Goal: Communication & Community: Participate in discussion

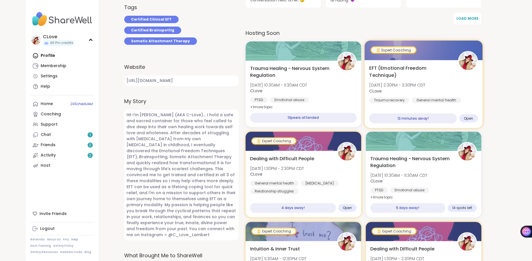
click at [424, 76] on span "EFT (Emotional Freedom Technique)" at bounding box center [410, 72] width 82 height 14
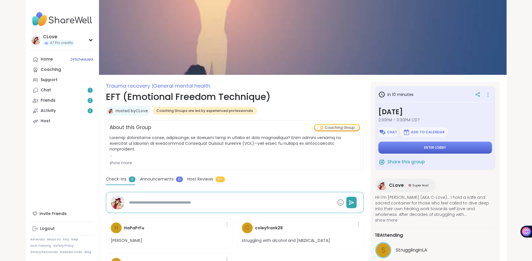
click at [423, 146] on button "Enter lobby" at bounding box center [435, 148] width 114 height 12
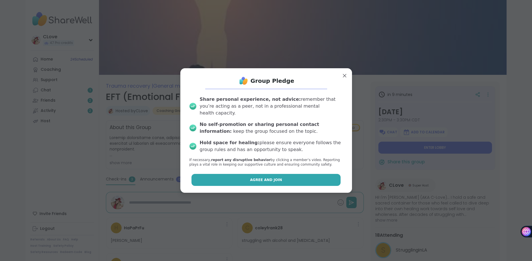
click at [265, 180] on button "Agree and Join" at bounding box center [265, 180] width 149 height 12
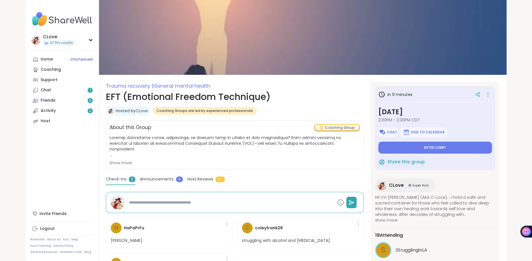
type textarea "*"
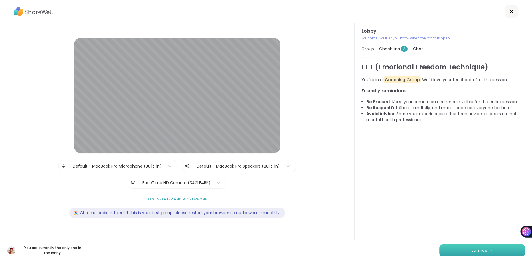
click at [465, 246] on button "Join now" at bounding box center [482, 251] width 86 height 12
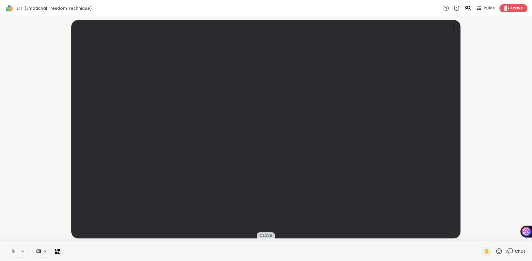
click at [522, 249] on span "Chat" at bounding box center [520, 252] width 10 height 6
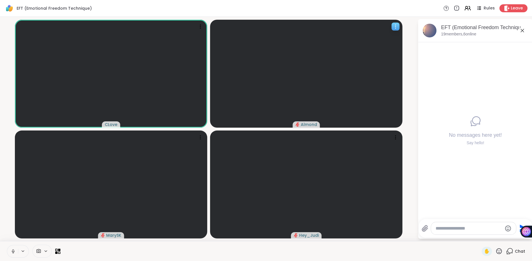
click at [394, 25] on icon at bounding box center [396, 27] width 6 height 6
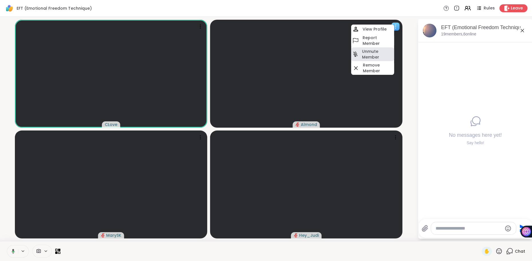
click at [374, 51] on h4 "Unmute Member" at bounding box center [377, 54] width 31 height 11
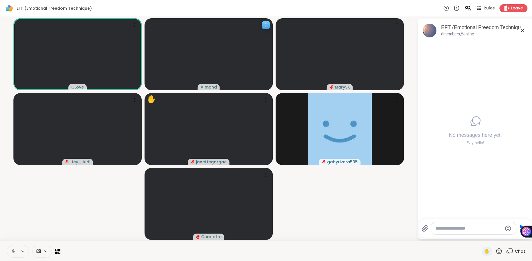
click at [266, 26] on icon at bounding box center [266, 25] width 6 height 6
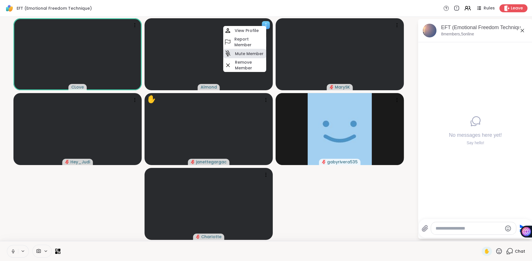
click at [250, 58] on div "Mute Member" at bounding box center [244, 53] width 43 height 9
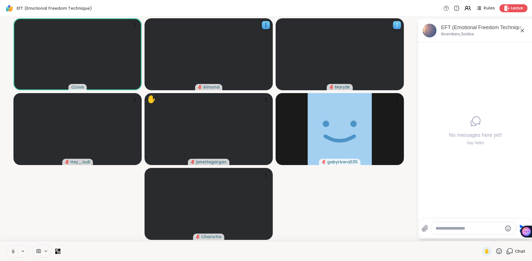
click at [398, 26] on icon at bounding box center [397, 25] width 6 height 6
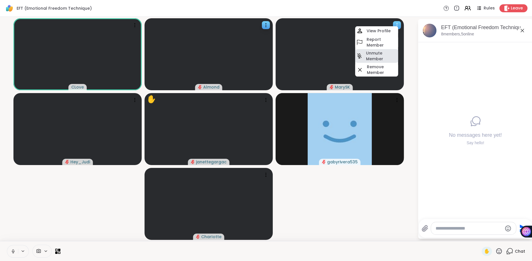
click at [384, 53] on h4 "Unmute Member" at bounding box center [381, 55] width 31 height 11
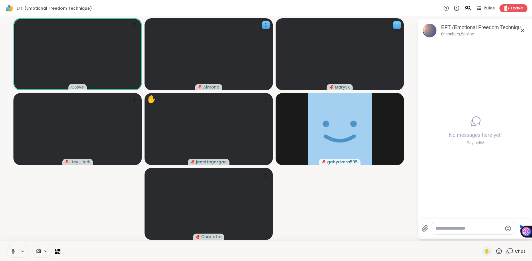
click at [400, 25] on div at bounding box center [397, 25] width 8 height 8
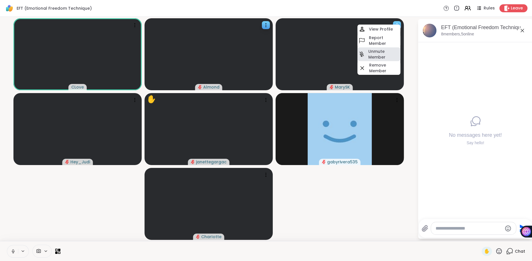
click at [392, 50] on h4 "Unmute Member" at bounding box center [383, 54] width 31 height 11
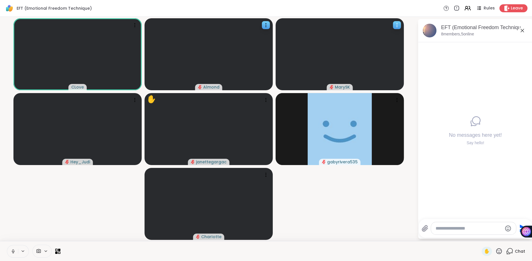
click at [397, 24] on icon at bounding box center [397, 25] width 6 height 6
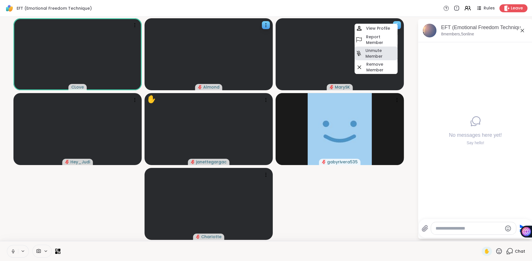
click at [376, 56] on h4 "Unmute Member" at bounding box center [380, 53] width 31 height 11
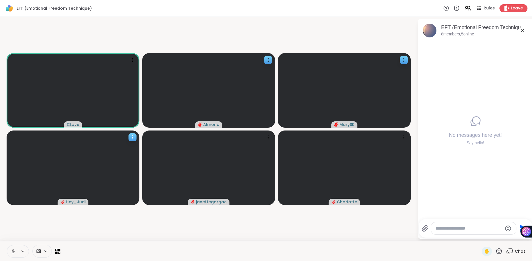
click at [134, 139] on icon at bounding box center [133, 138] width 6 height 6
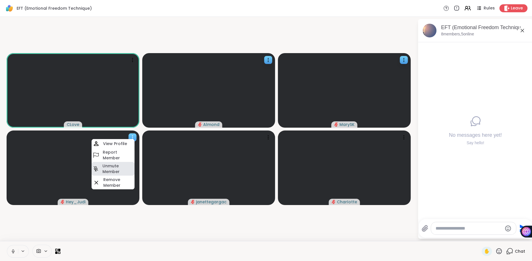
click at [120, 166] on h4 "Unmute Member" at bounding box center [117, 168] width 31 height 11
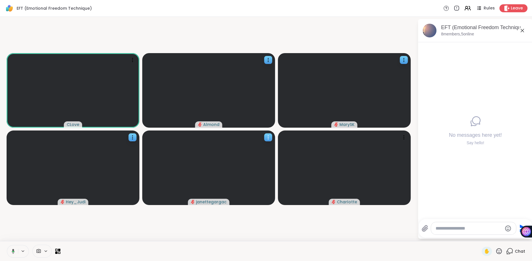
click at [268, 139] on icon at bounding box center [268, 139] width 1 height 1
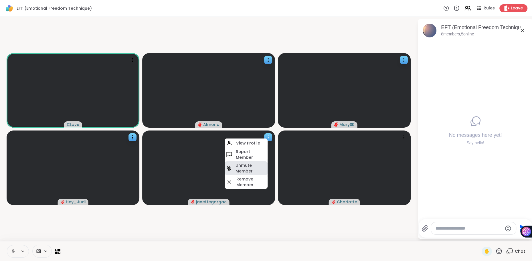
click at [252, 164] on h4 "Unmute Member" at bounding box center [250, 168] width 31 height 11
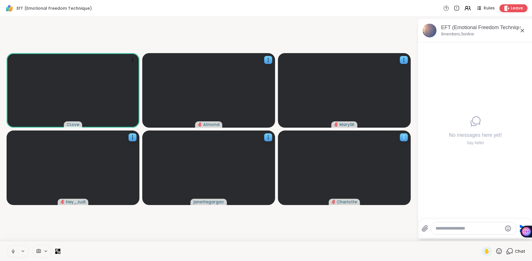
click at [405, 136] on icon at bounding box center [404, 138] width 6 height 6
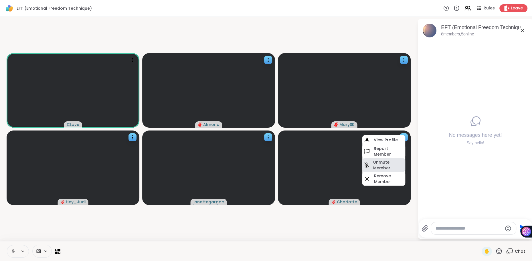
click at [387, 162] on h4 "Unmute Member" at bounding box center [388, 165] width 31 height 11
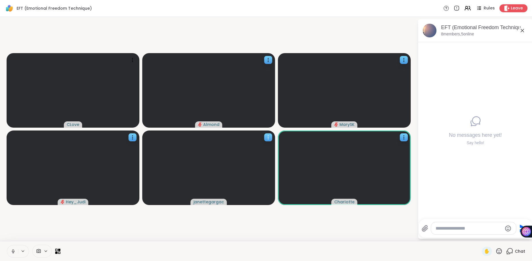
click at [266, 136] on icon at bounding box center [268, 138] width 6 height 6
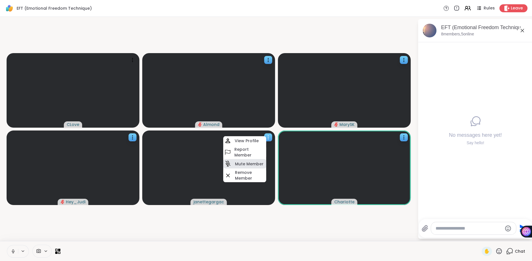
click at [249, 163] on h4 "Mute Member" at bounding box center [249, 164] width 29 height 6
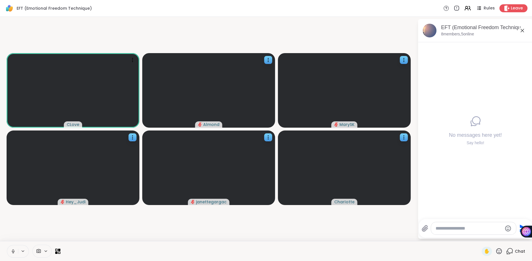
click at [442, 231] on textarea "Type your message" at bounding box center [468, 229] width 67 height 6
paste textarea "**********"
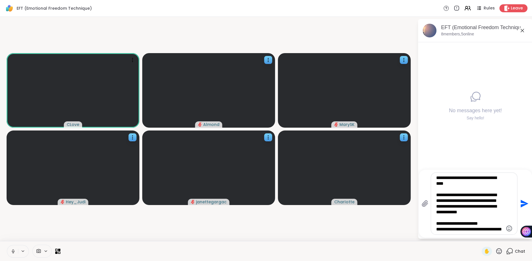
scroll to position [411, 0]
drag, startPoint x: 454, startPoint y: 203, endPoint x: 438, endPoint y: 185, distance: 24.1
click at [438, 185] on textarea "Type your message" at bounding box center [469, 203] width 67 height 57
type textarea "**********"
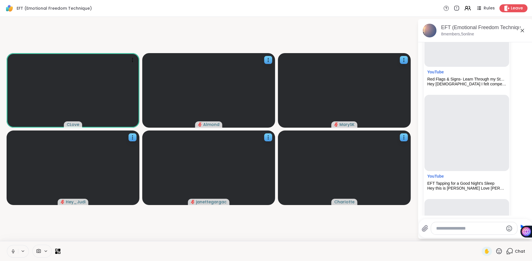
scroll to position [1064, 0]
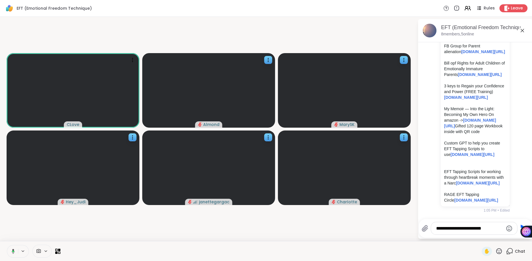
type textarea "**********"
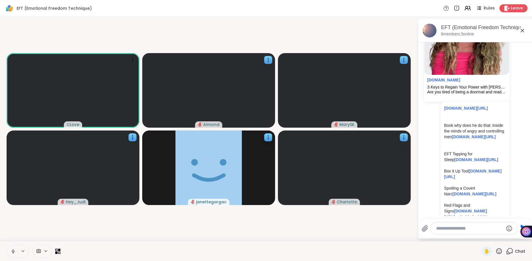
scroll to position [705, 0]
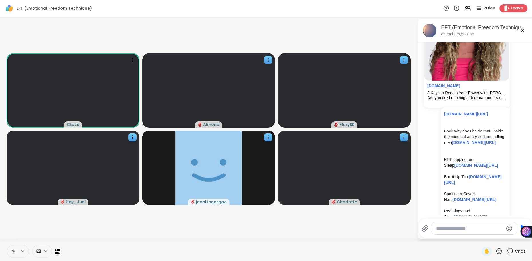
drag, startPoint x: 473, startPoint y: 130, endPoint x: 442, endPoint y: 113, distance: 35.3
copy link "[DOMAIN_NAME][URL]"
click at [449, 229] on textarea "Type your message" at bounding box center [469, 229] width 67 height 6
paste textarea "**********"
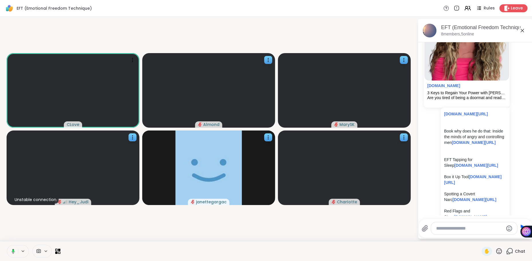
type textarea "**********"
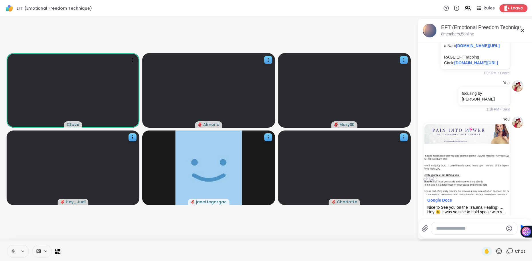
scroll to position [1055, 0]
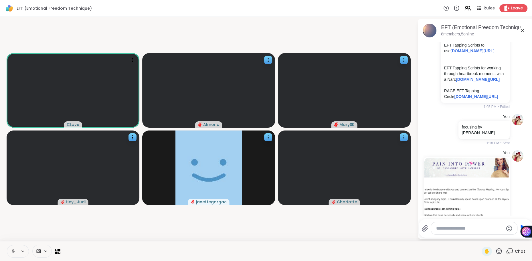
drag, startPoint x: 464, startPoint y: 149, endPoint x: 444, endPoint y: 120, distance: 34.7
click at [444, 54] on p "Custom GPT to help you create EFT Tapping Scripts to use [DOMAIN_NAME][URL]" at bounding box center [475, 45] width 62 height 17
copy p "Custom GPT to help you create EFT Tapping Scripts to use [DOMAIN_NAME][URL]"
click at [440, 228] on textarea "Type your message" at bounding box center [469, 229] width 67 height 6
paste textarea "**********"
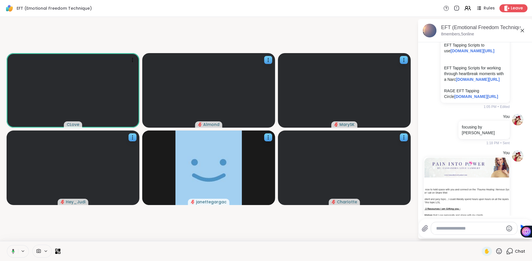
type textarea "**********"
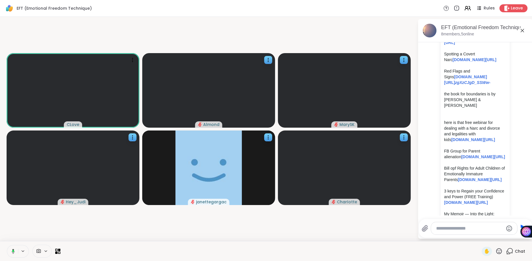
scroll to position [825, 0]
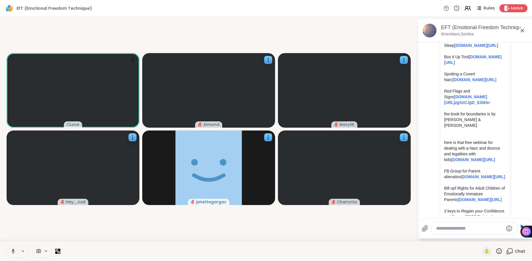
drag, startPoint x: 486, startPoint y: 108, endPoint x: 443, endPoint y: 91, distance: 46.6
click at [443, 91] on div "[DOMAIN_NAME][URL] Book why does he do that: Inside the minds of angry and cont…" at bounding box center [475, 160] width 69 height 344
copy p "Box it Up Tool [DOMAIN_NAME][URL]"
click at [439, 229] on textarea "Type your message" at bounding box center [469, 229] width 67 height 6
paste textarea "**********"
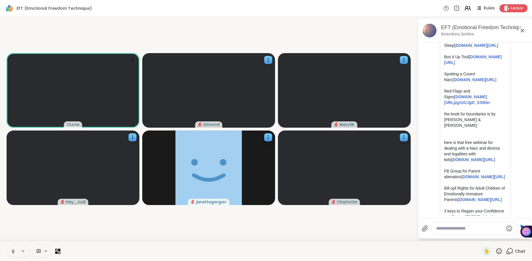
type textarea "**********"
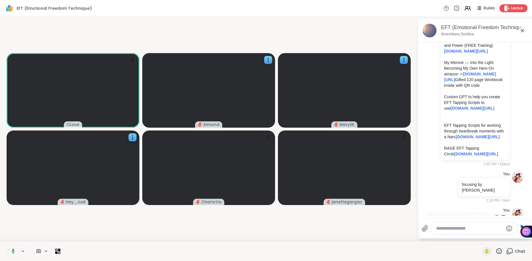
scroll to position [1021, 0]
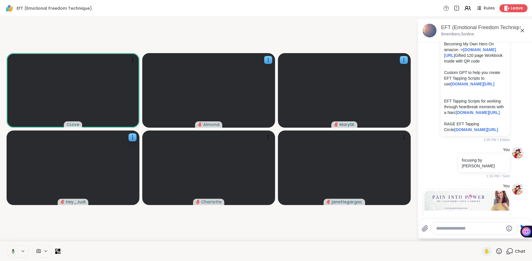
drag, startPoint x: 462, startPoint y: 108, endPoint x: 441, endPoint y: 91, distance: 27.2
copy p "3 keys to Regain your Confidence and Power (FREE Training) [DOMAIN_NAME][URL]"
click at [447, 229] on textarea "Type your message" at bounding box center [469, 229] width 67 height 6
paste textarea "**********"
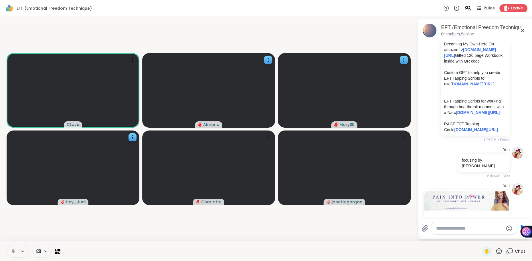
type textarea "**********"
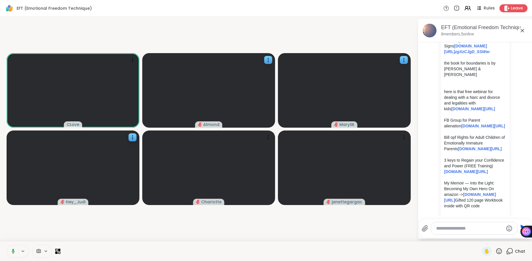
scroll to position [881, 0]
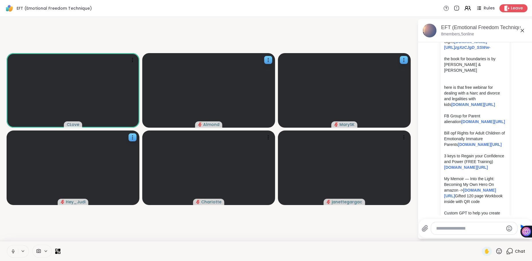
drag, startPoint x: 457, startPoint y: 161, endPoint x: 444, endPoint y: 131, distance: 32.7
click at [444, 108] on p "here is that free webinar for dealing with a Narc and divorce and legalities wi…" at bounding box center [475, 96] width 62 height 23
copy p "here is that free webinar for dealing with a Narc and divorce and legalities wi…"
click at [451, 230] on textarea "Type your message" at bounding box center [469, 229] width 67 height 6
paste textarea "**********"
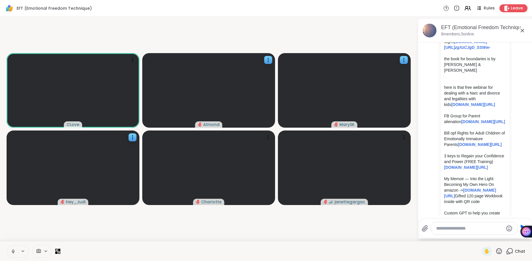
type textarea "**********"
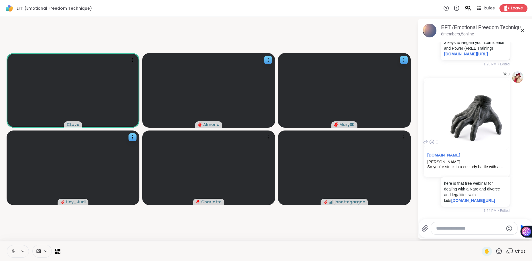
scroll to position [1785, 0]
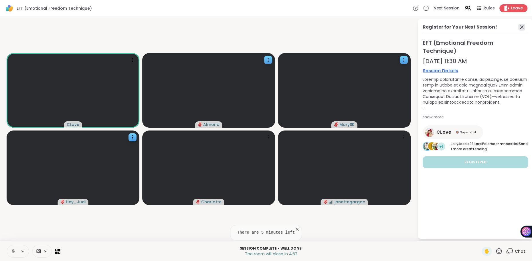
click at [522, 25] on icon at bounding box center [521, 27] width 7 height 7
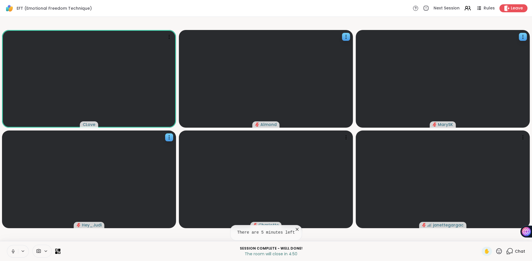
click at [512, 250] on icon at bounding box center [509, 251] width 7 height 7
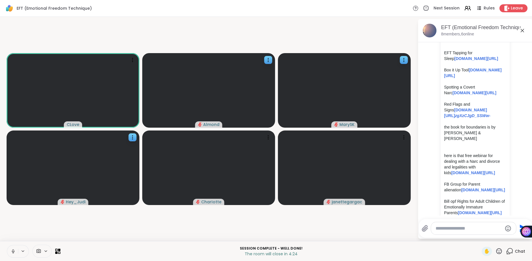
scroll to position [804, 0]
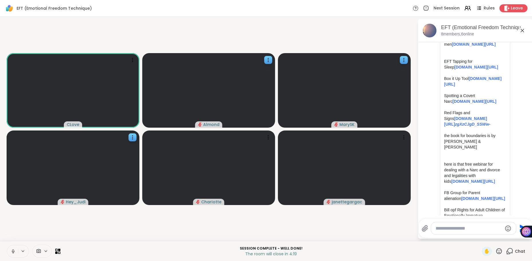
drag, startPoint x: 444, startPoint y: 90, endPoint x: 491, endPoint y: 100, distance: 48.7
click at [491, 70] on p "EFT Tapping for Sleep [DOMAIN_NAME][URL]​​" at bounding box center [475, 64] width 62 height 11
copy p "EFT Tapping for Sleep [DOMAIN_NAME][URL]​​"
click at [451, 229] on textarea "Type your message" at bounding box center [468, 229] width 67 height 6
paste textarea "**********"
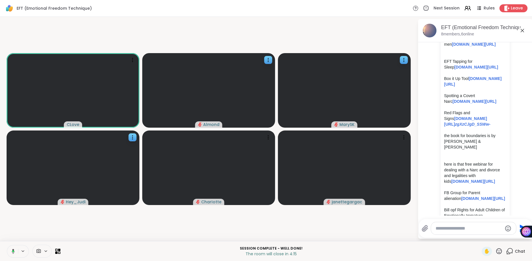
type textarea "**********"
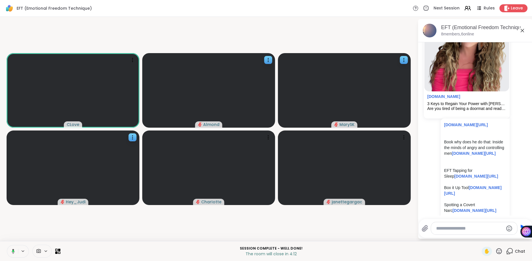
scroll to position [684, 0]
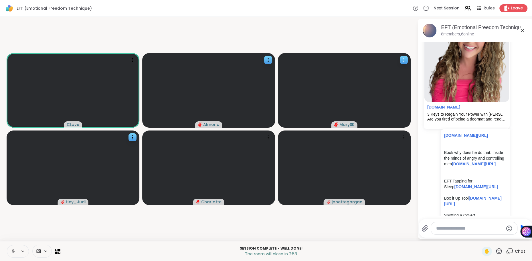
click at [404, 55] on video at bounding box center [344, 90] width 133 height 75
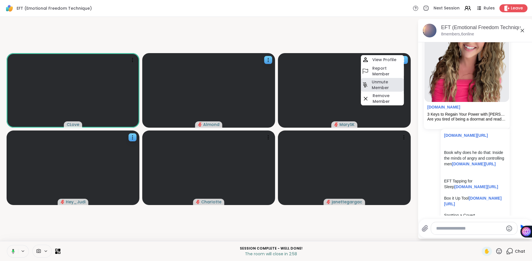
click at [383, 80] on h4 "Unmute Member" at bounding box center [387, 84] width 31 height 11
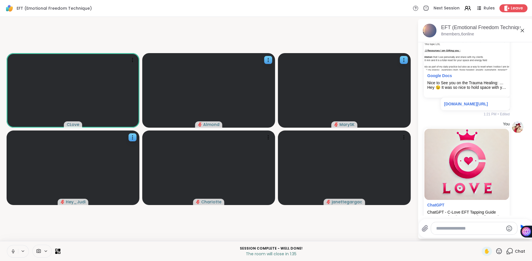
scroll to position [1214, 0]
click at [268, 62] on icon at bounding box center [268, 62] width 1 height 1
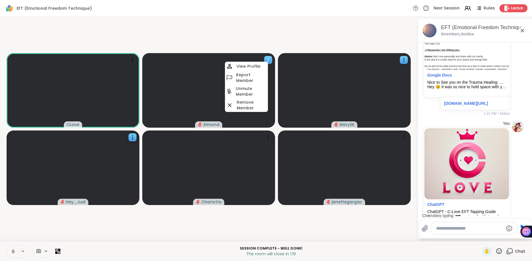
click at [268, 62] on icon at bounding box center [268, 62] width 1 height 1
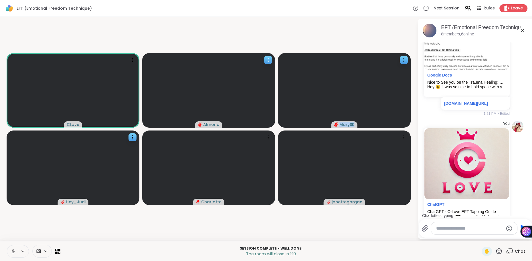
click at [268, 62] on icon at bounding box center [268, 62] width 1 height 1
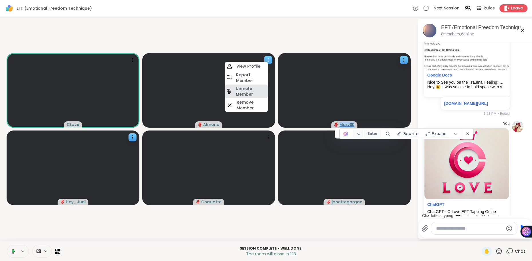
click at [249, 94] on h4 "Unmute Member" at bounding box center [251, 91] width 31 height 11
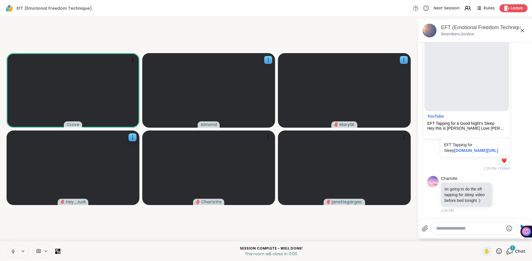
scroll to position [1981, 0]
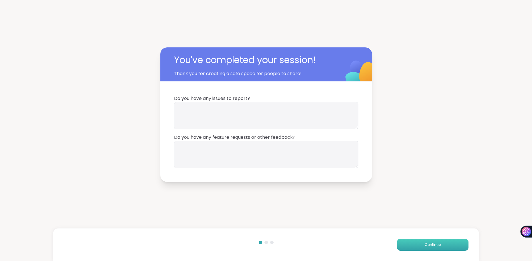
click at [440, 246] on button "Continue" at bounding box center [433, 245] width 72 height 12
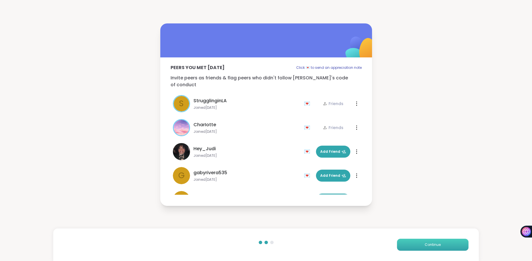
click at [437, 246] on span "Continue" at bounding box center [433, 245] width 16 height 5
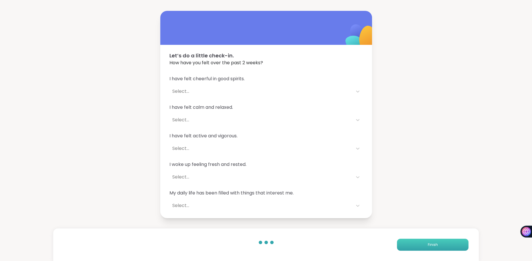
click at [437, 246] on button "Finish" at bounding box center [433, 245] width 72 height 12
